Goal: Transaction & Acquisition: Purchase product/service

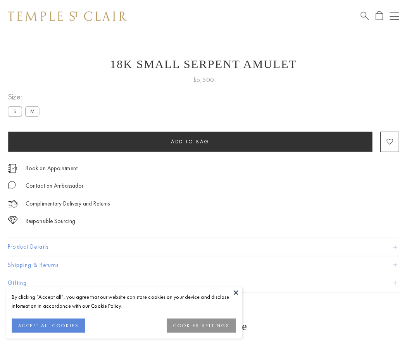
scroll to position [12, 0]
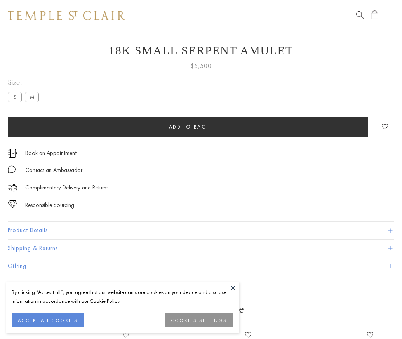
click at [187, 127] on span "Add to bag" at bounding box center [188, 126] width 38 height 7
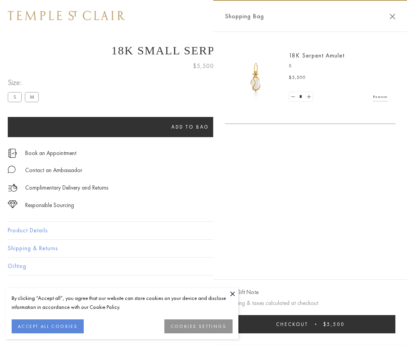
click at [310, 324] on button "Checkout $5,500" at bounding box center [310, 324] width 171 height 18
